Goal: Find specific page/section: Find specific page/section

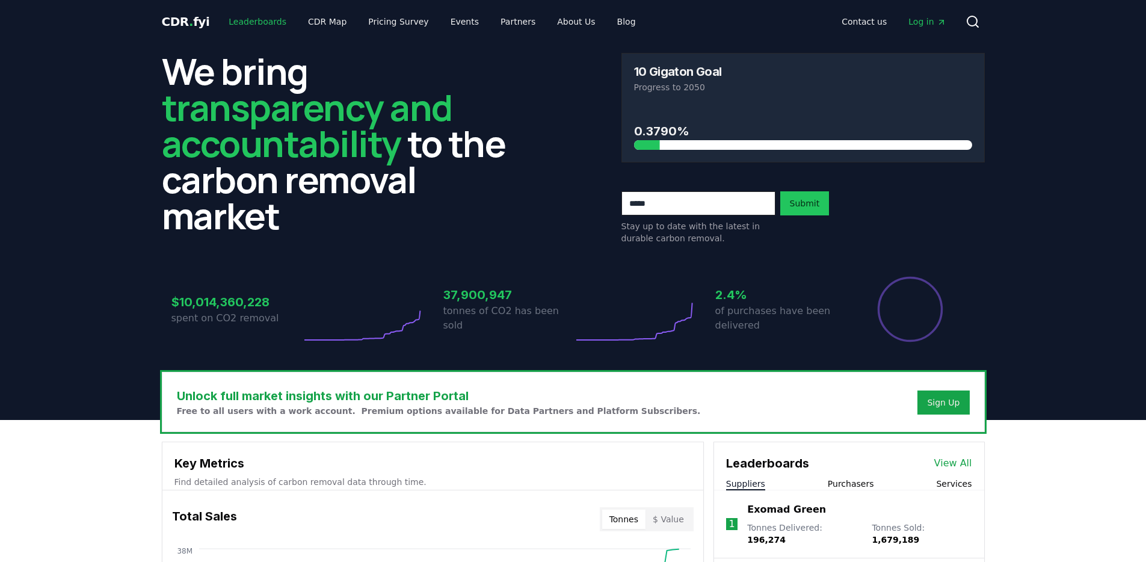
click at [232, 19] on link "Leaderboards" at bounding box center [257, 22] width 77 height 22
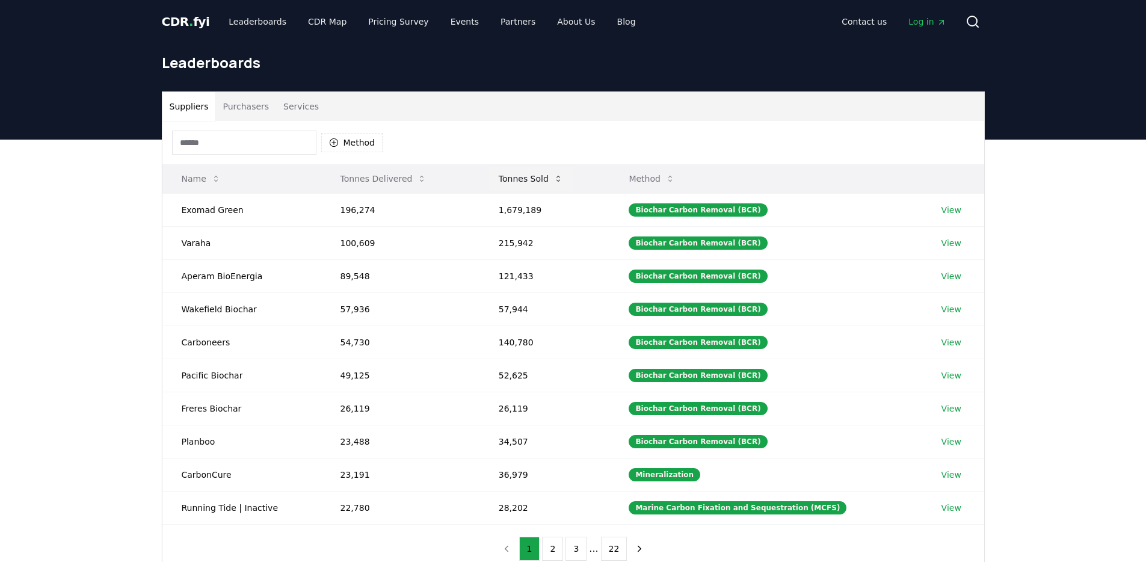
click at [522, 177] on button "Tonnes Sold" at bounding box center [531, 179] width 84 height 24
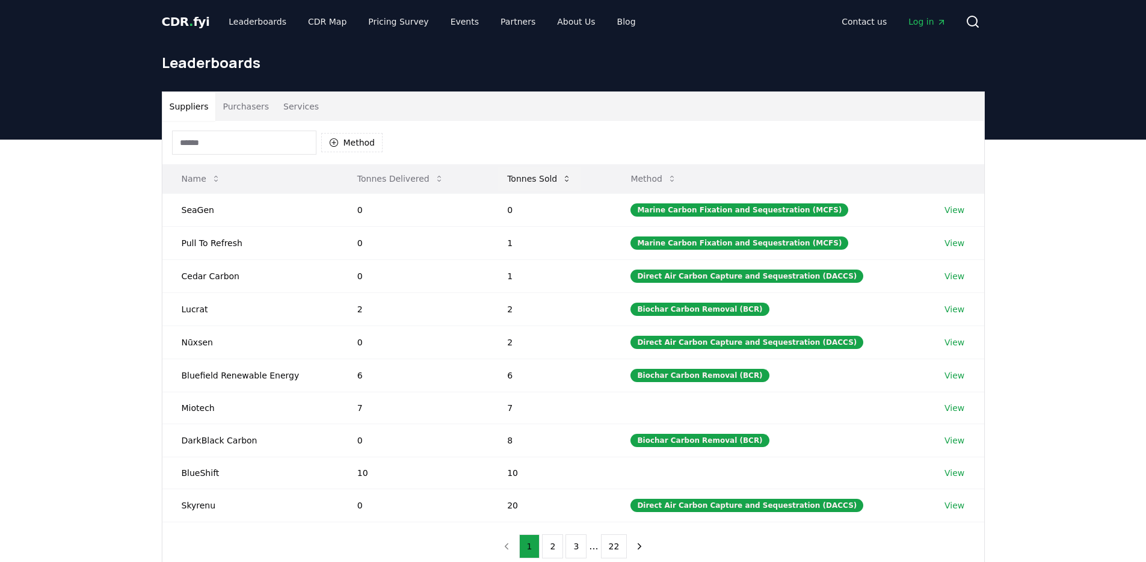
click at [522, 177] on button "Tonnes Sold" at bounding box center [539, 179] width 84 height 24
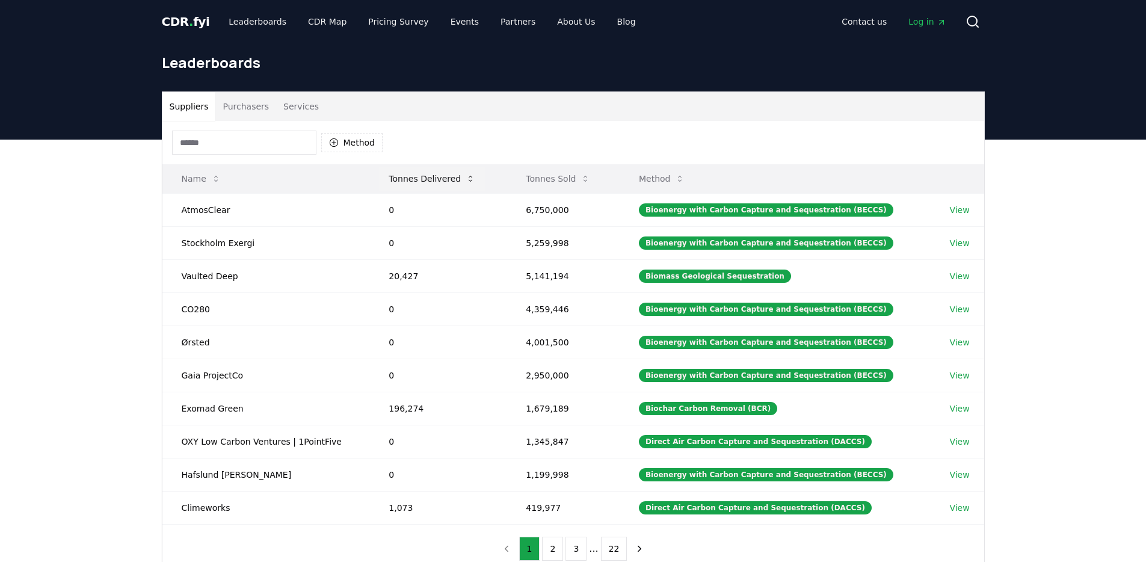
click at [417, 184] on button "Tonnes Delivered" at bounding box center [432, 179] width 106 height 24
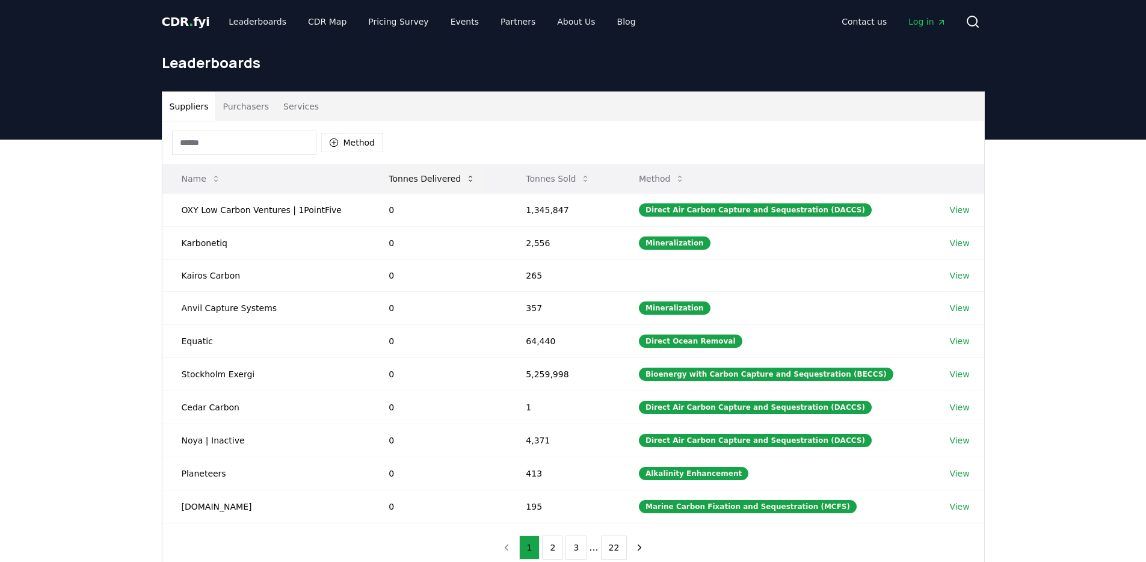
click at [417, 184] on button "Tonnes Delivered" at bounding box center [432, 179] width 106 height 24
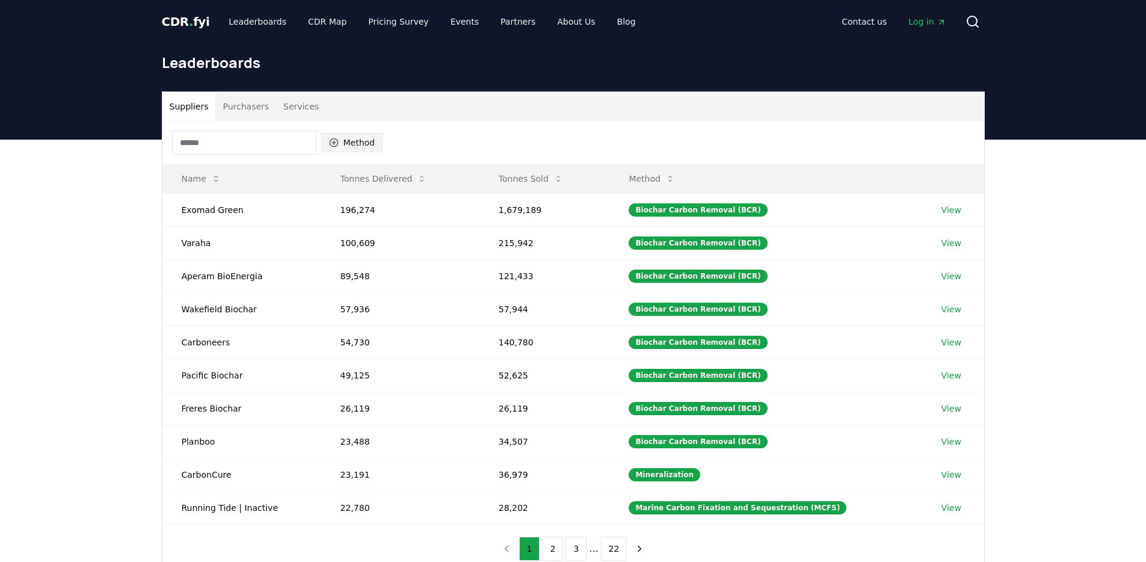
click at [351, 135] on button "Method" at bounding box center [352, 142] width 62 height 19
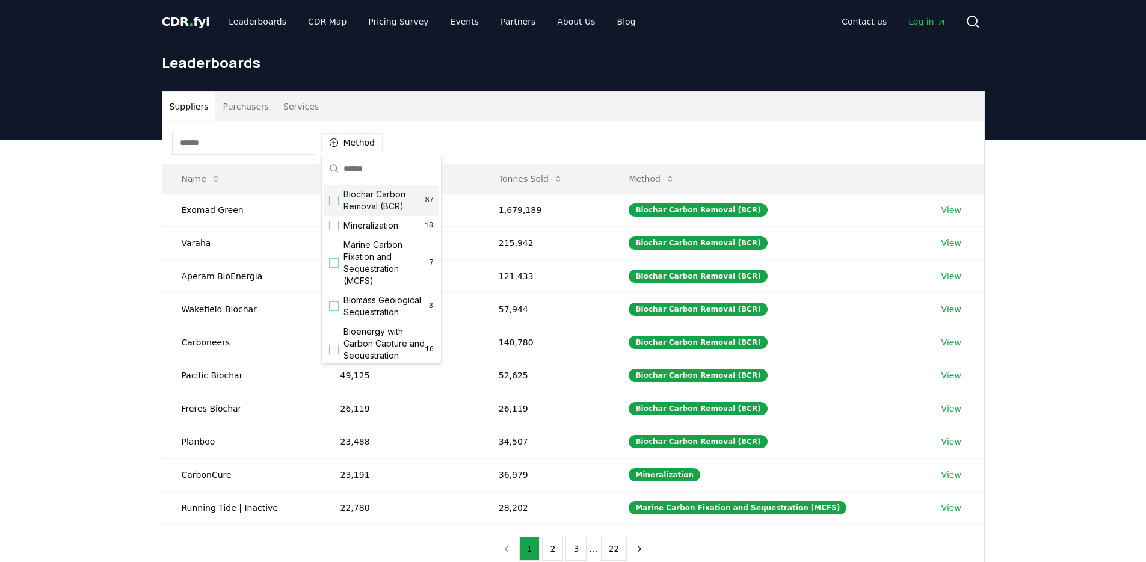
click at [358, 200] on span "Biochar Carbon Removal (BCR)" at bounding box center [384, 200] width 82 height 24
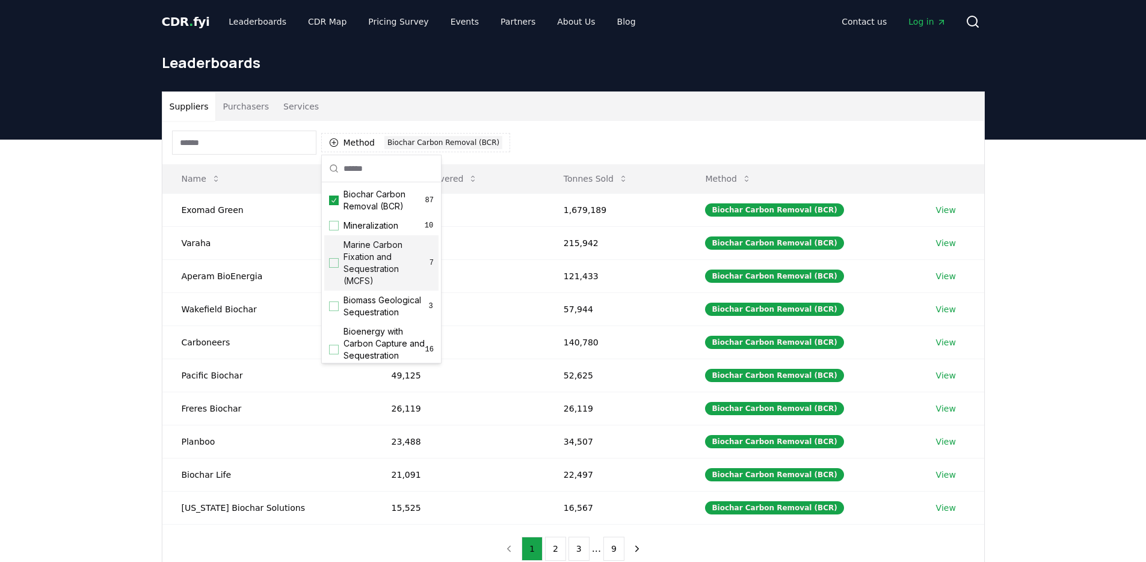
click at [85, 325] on div "Suppliers Purchasers Services Method 1 Biochar Carbon Removal (BCR) Name Tonnes…" at bounding box center [573, 381] width 1146 height 482
